Goal: Information Seeking & Learning: Find specific fact

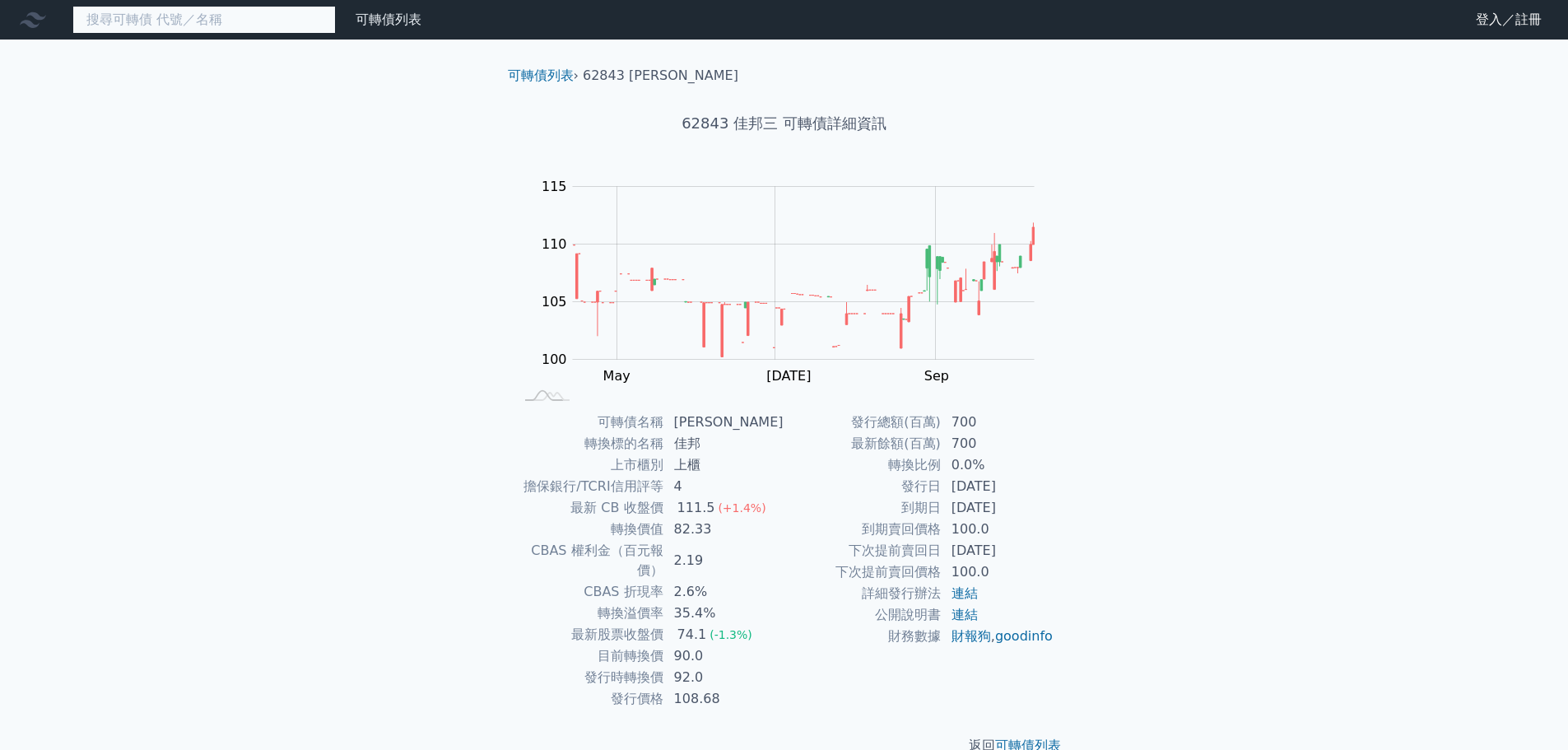
click at [281, 20] on input at bounding box center [204, 20] width 264 height 28
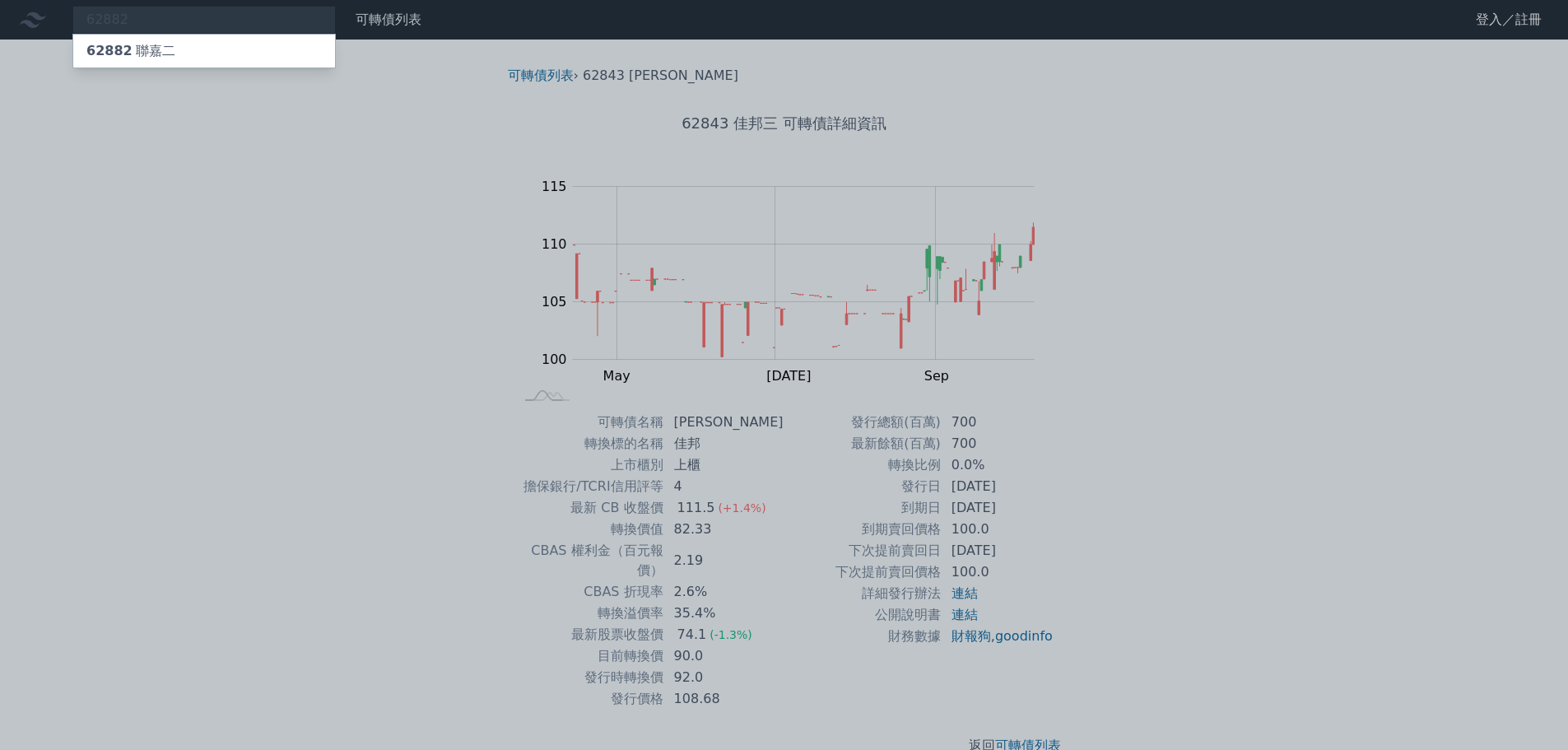
click at [300, 19] on div at bounding box center [784, 375] width 1568 height 750
click at [300, 19] on div "62882 62882 聯嘉二" at bounding box center [204, 20] width 264 height 28
type input "62822"
click at [265, 50] on div "99.6 +0.00%" at bounding box center [284, 51] width 75 height 20
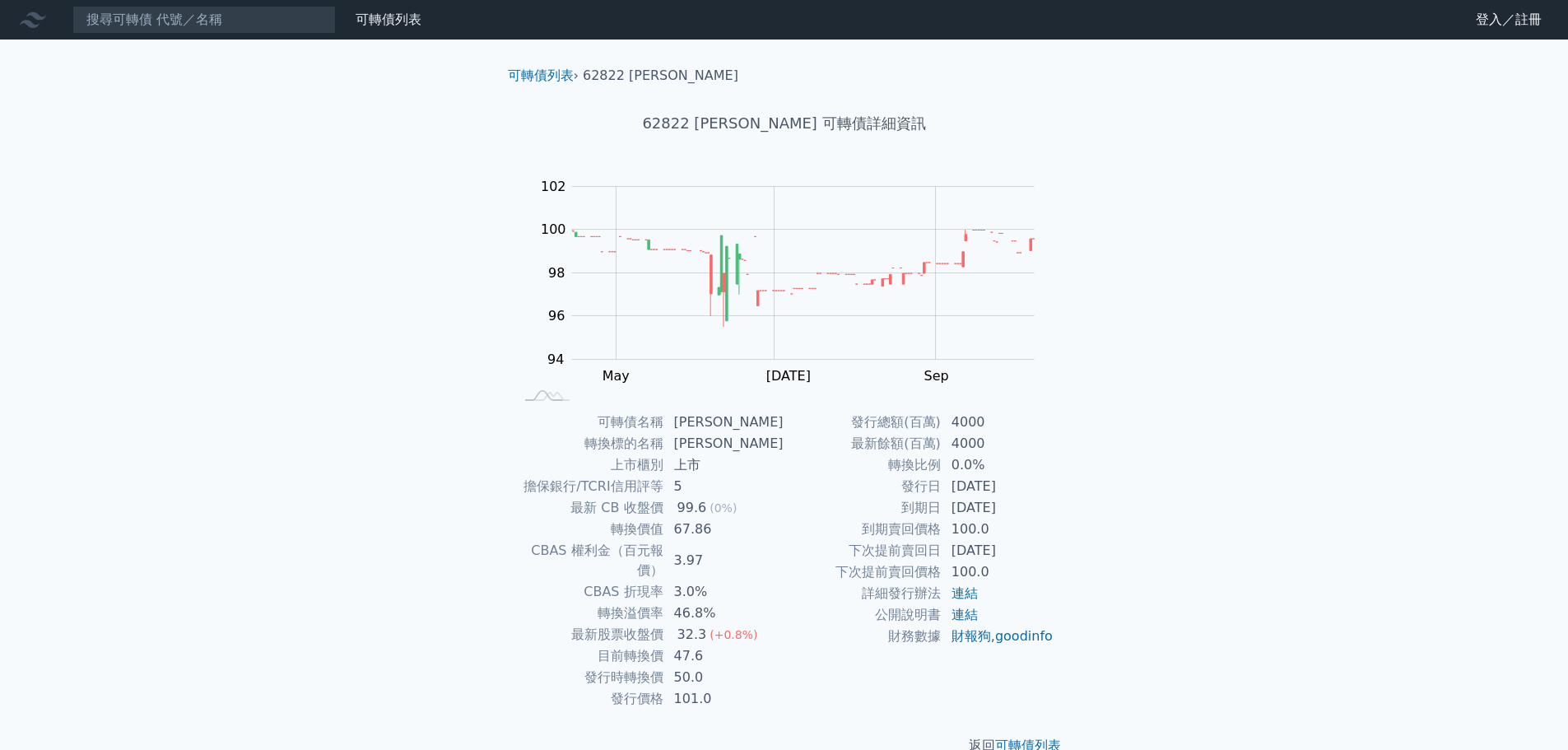
click at [248, 6] on nav "可轉債列表 財務數據 可轉債列表 財務數據 登入／註冊 登入／註冊" at bounding box center [784, 20] width 1568 height 40
click at [244, 15] on input at bounding box center [204, 20] width 264 height 28
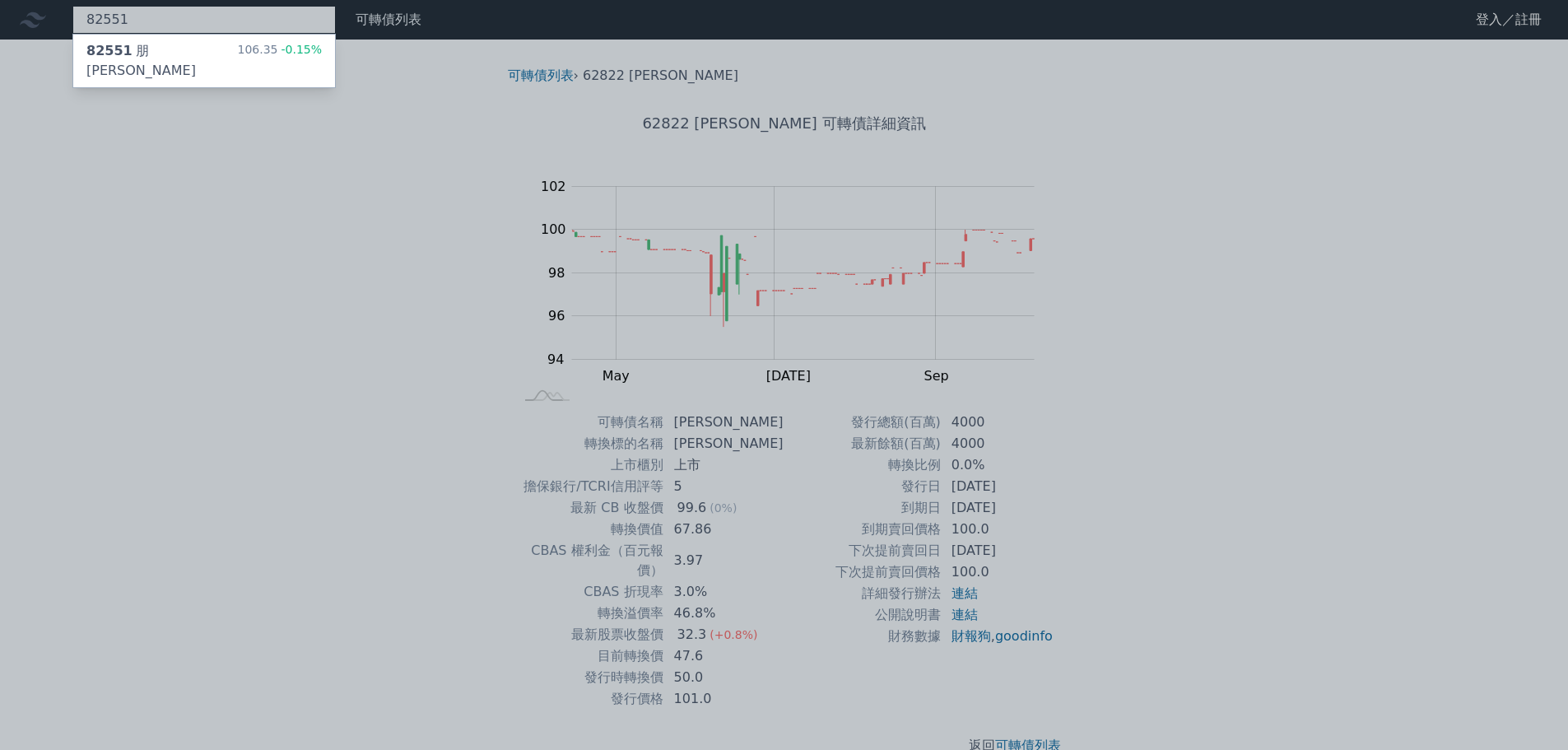
type input "82551"
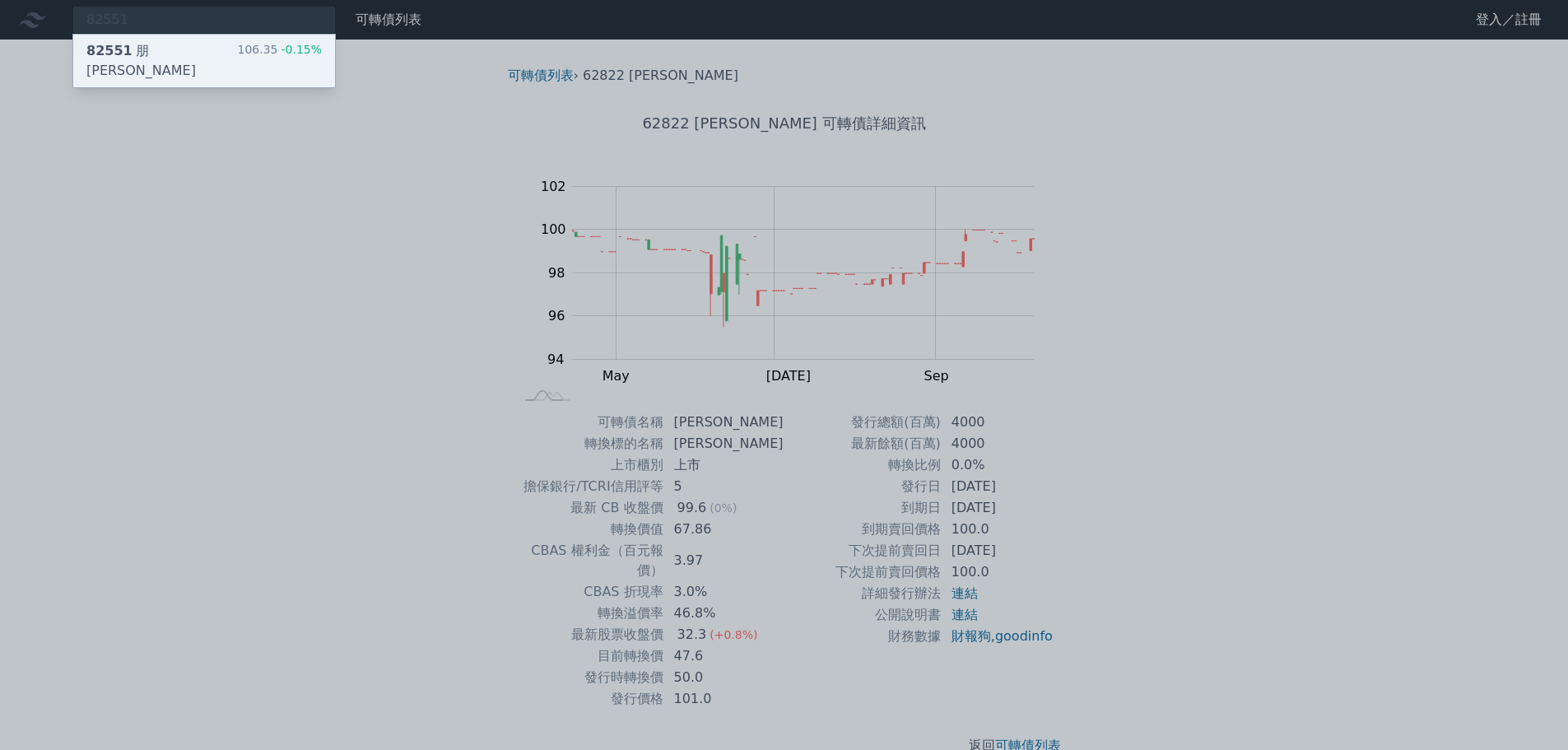
click at [237, 41] on div "82551 朋程一 106.35 -0.15%" at bounding box center [204, 61] width 262 height 53
